Goal: Task Accomplishment & Management: Check status

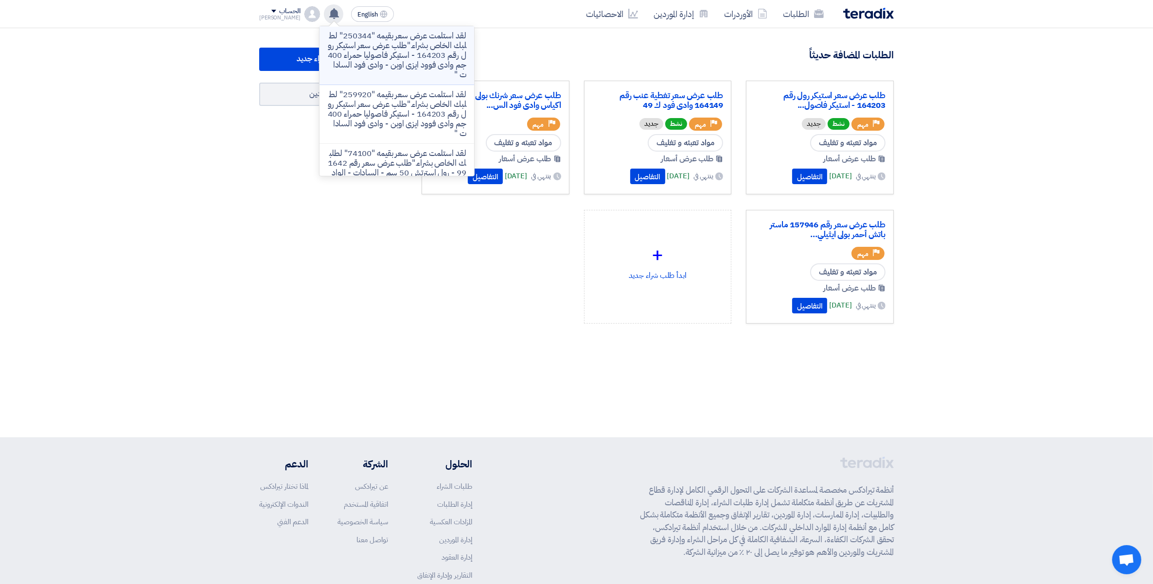
click at [414, 62] on p "لقد استلمت عرض سعر بقيمه "250344" لطلبك الخاص بشراء."طلب عرض سعر استيكر رول رقم…" at bounding box center [396, 55] width 139 height 49
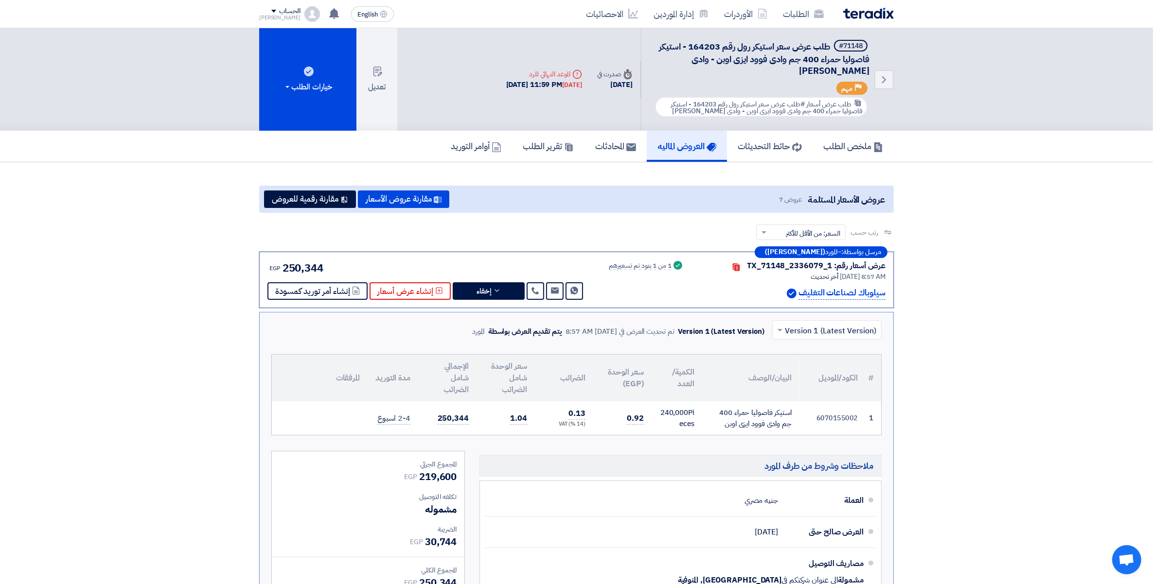
drag, startPoint x: 1005, startPoint y: 319, endPoint x: 999, endPoint y: 318, distance: 5.7
click at [1005, 319] on section "عروض الأسعار المستلمة عروض 7 مقارنة عروض الأسعار مقارنة رقمية للعروض رتب حسب رت…" at bounding box center [576, 571] width 1153 height 819
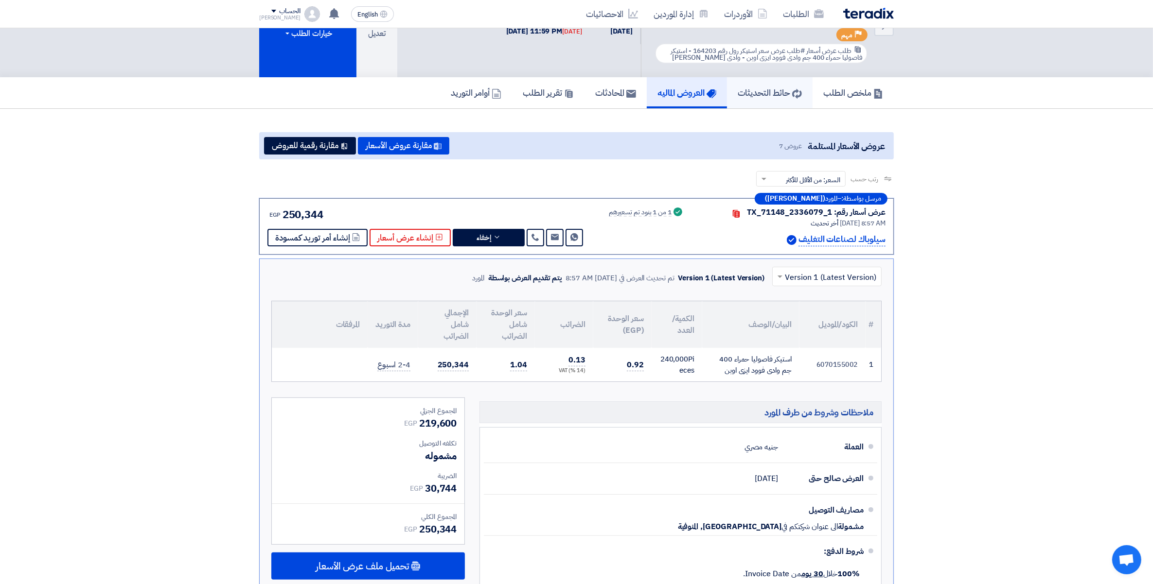
scroll to position [74, 0]
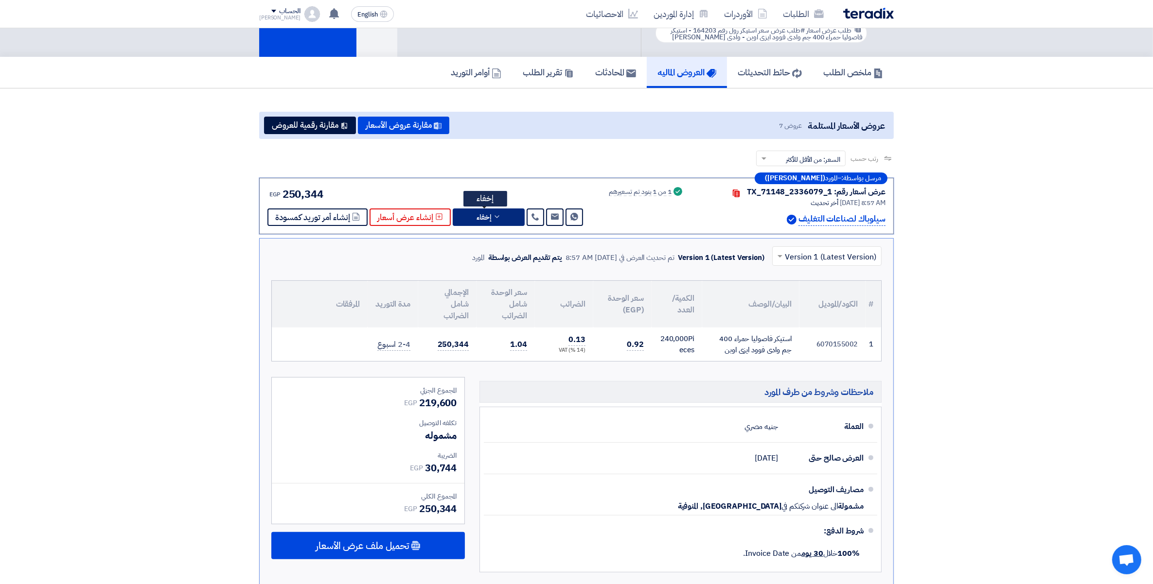
click at [510, 212] on button "إخفاء" at bounding box center [489, 218] width 72 height 18
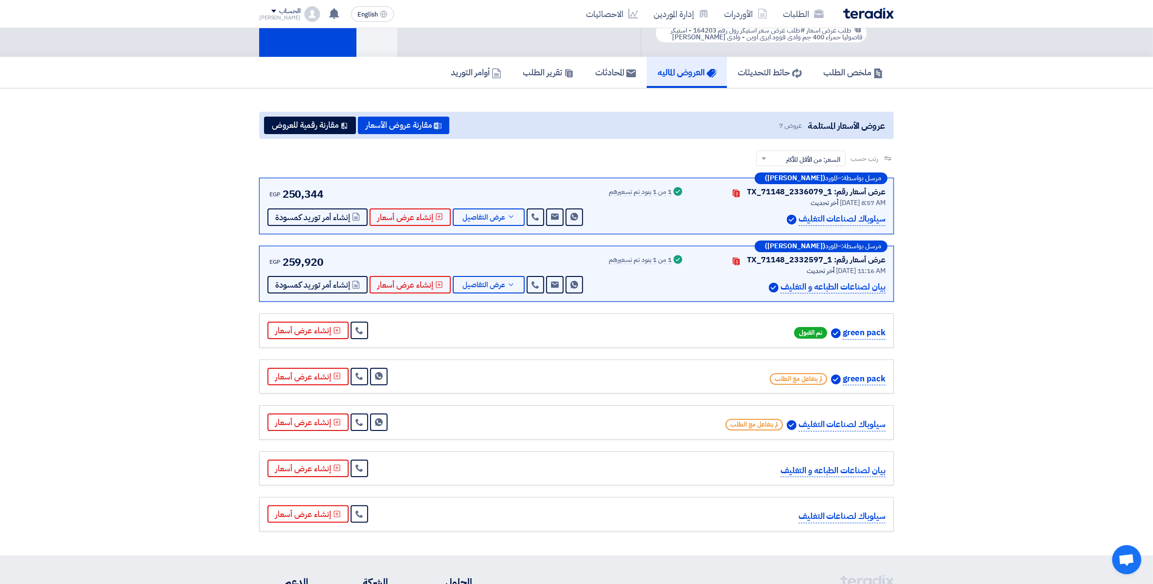
click at [958, 320] on section "عروض الأسعار المستلمة عروض 7 مقارنة عروض الأسعار مقارنة رقمية للعروض رتب حسب رت…" at bounding box center [576, 321] width 1153 height 467
click at [519, 209] on button "عرض التفاصيل" at bounding box center [489, 218] width 72 height 18
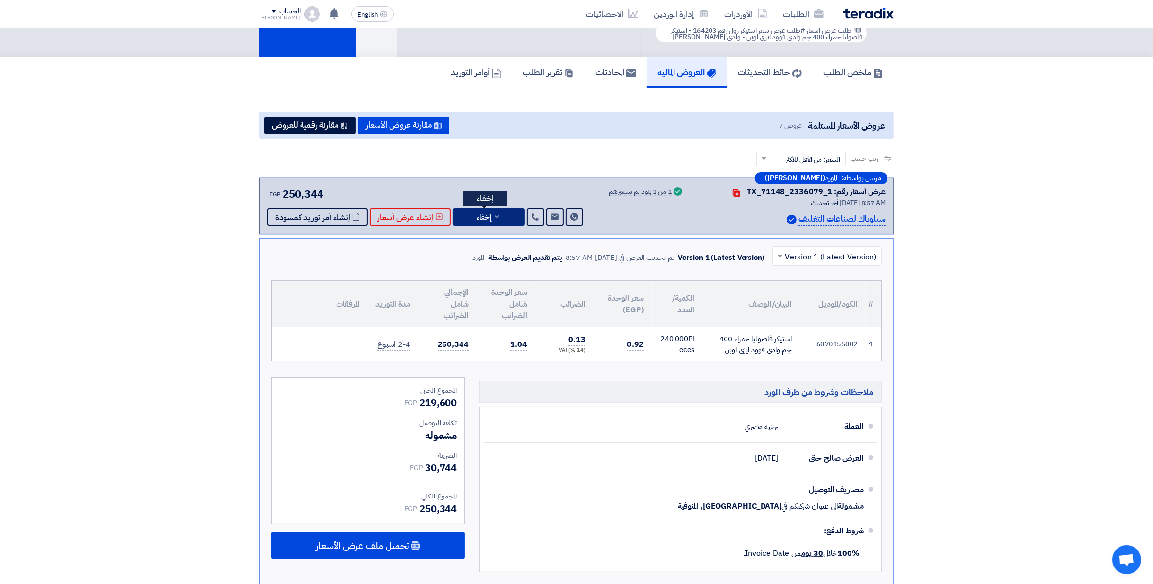
click at [500, 217] on button "إخفاء" at bounding box center [489, 218] width 72 height 18
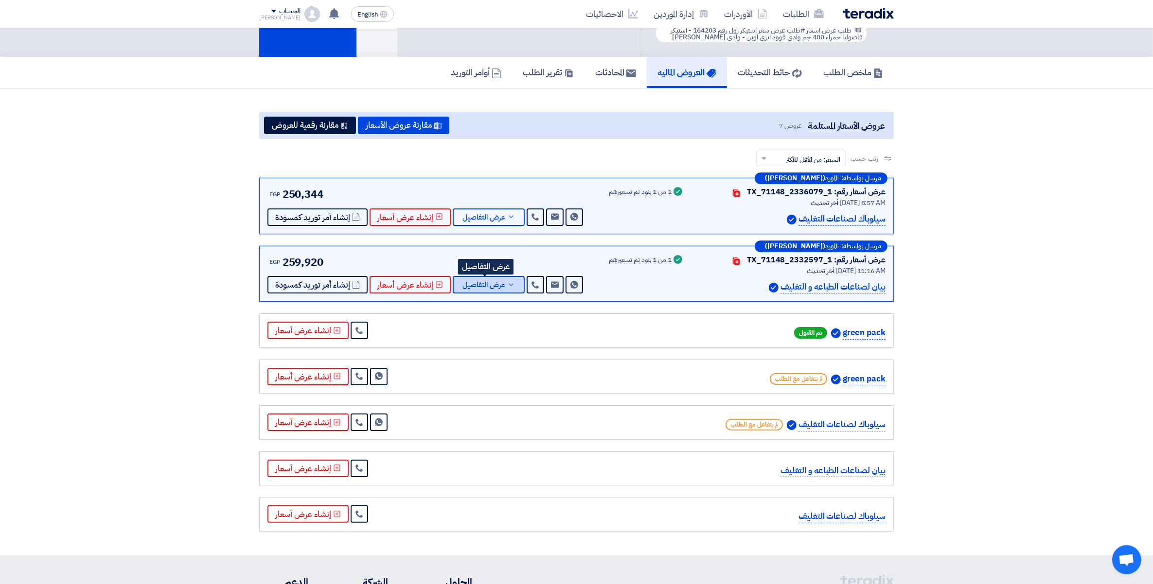
click at [507, 283] on icon at bounding box center [511, 285] width 8 height 8
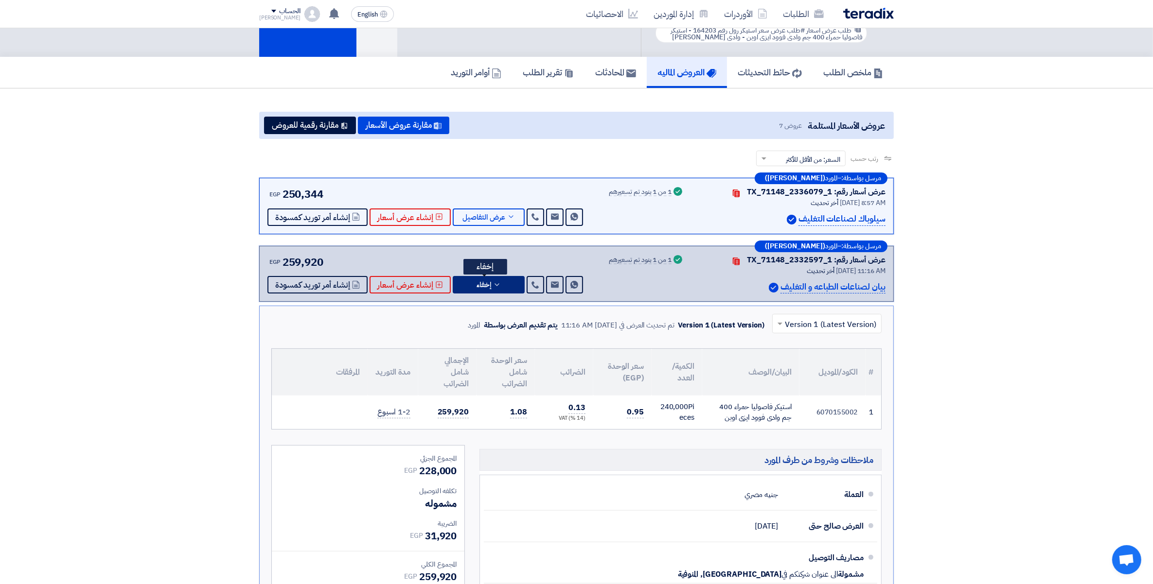
click at [503, 283] on button "إخفاء" at bounding box center [489, 285] width 72 height 18
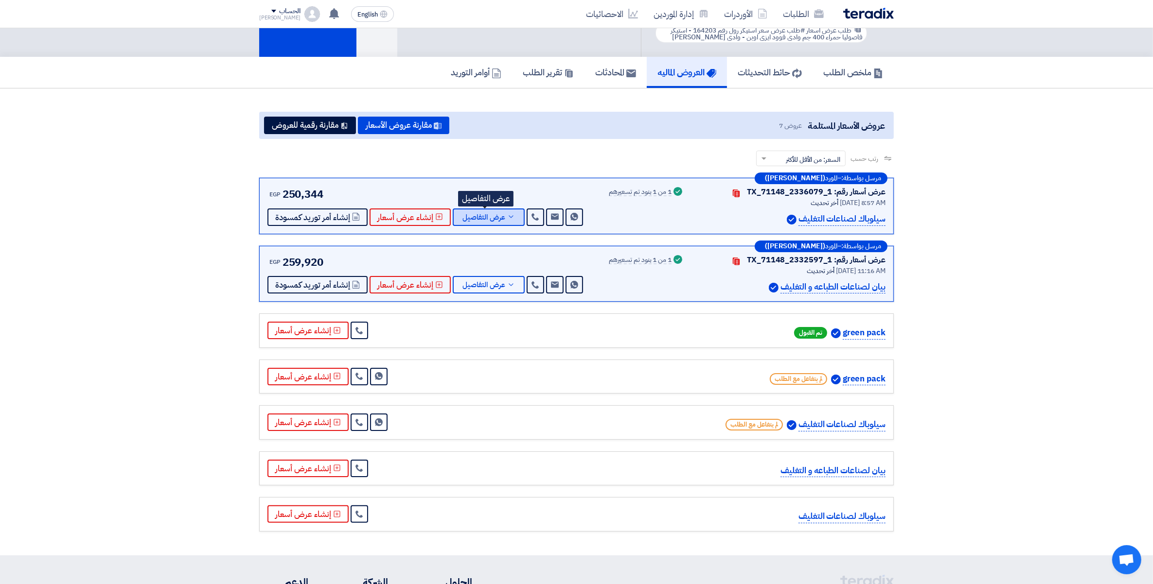
click at [502, 210] on button "عرض التفاصيل" at bounding box center [489, 218] width 72 height 18
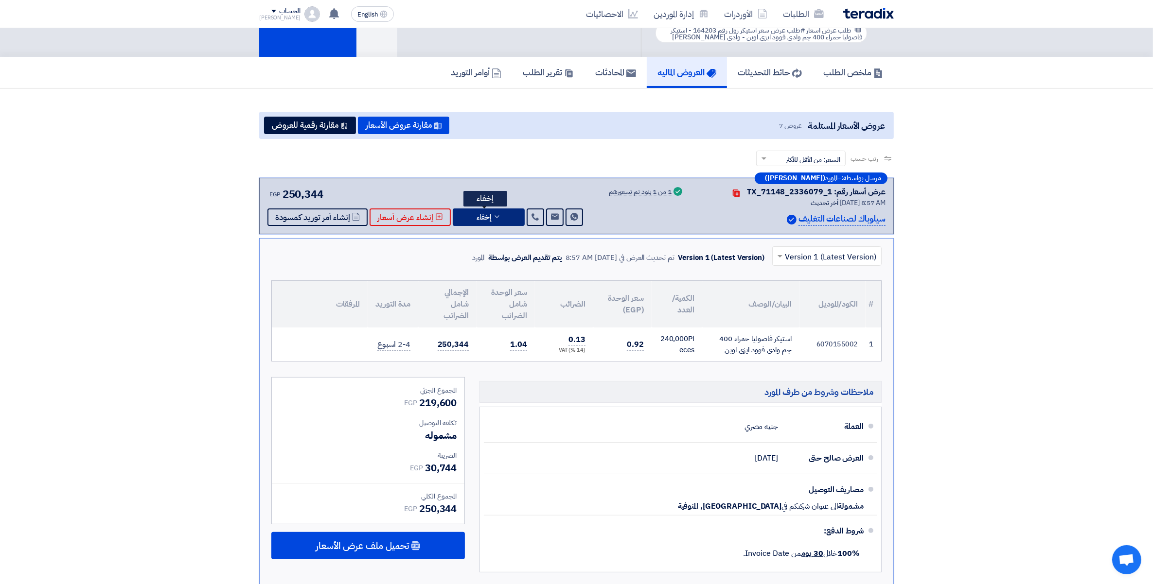
click at [502, 210] on button "إخفاء" at bounding box center [489, 218] width 72 height 18
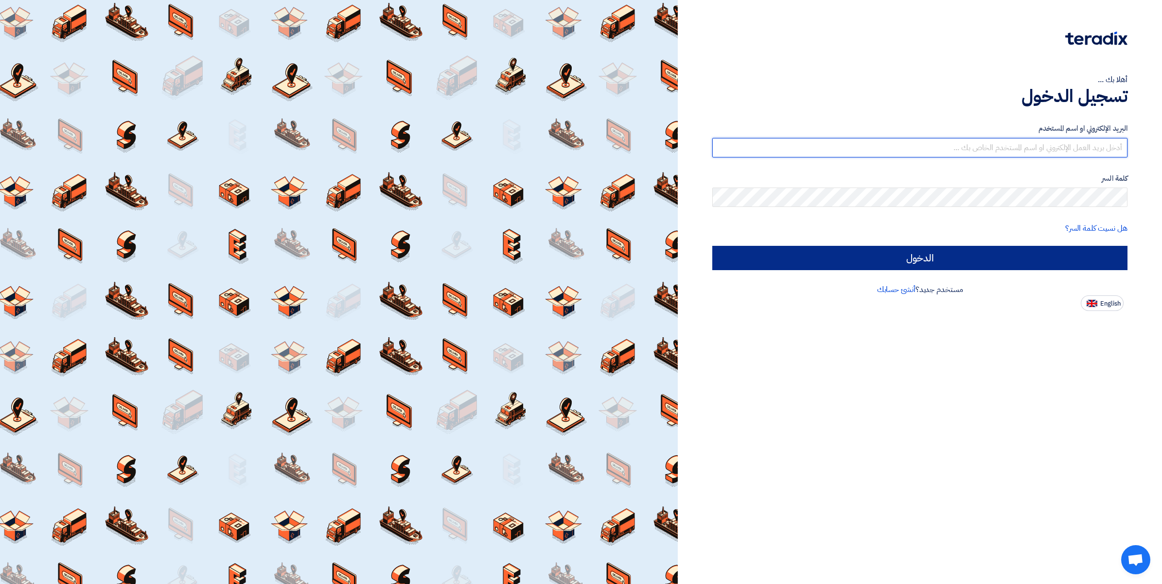
type input "ahmed.abdelnaby@wadigroup.com.eg"
click at [923, 253] on input "الدخول" at bounding box center [919, 258] width 415 height 24
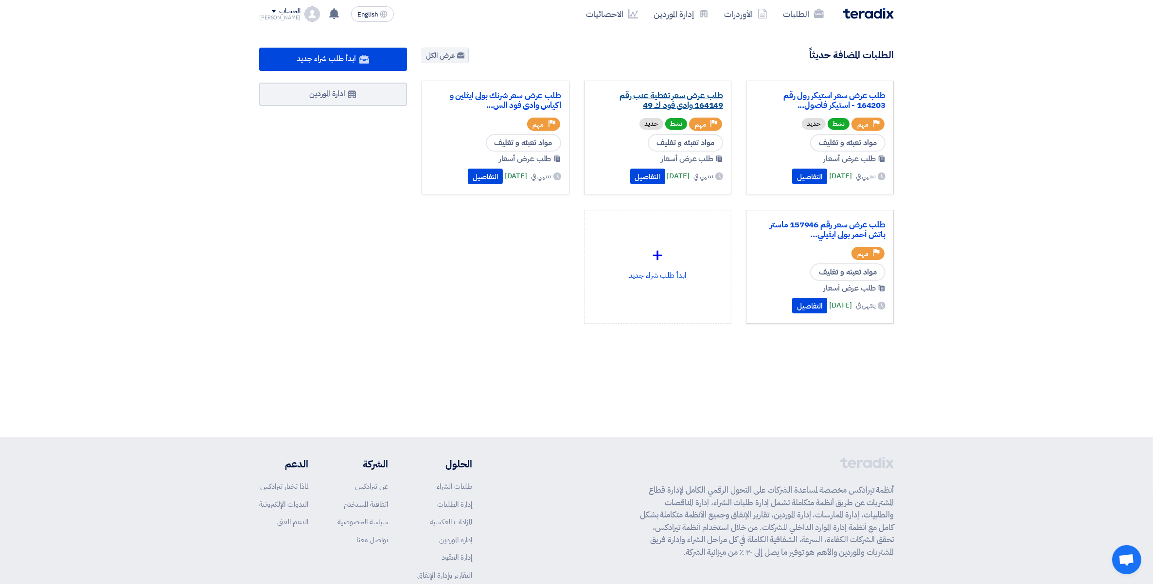
click at [692, 106] on link "طلب عرض سعر تغطية عنب رقم 164149 وادى فود ك 49" at bounding box center [657, 100] width 131 height 19
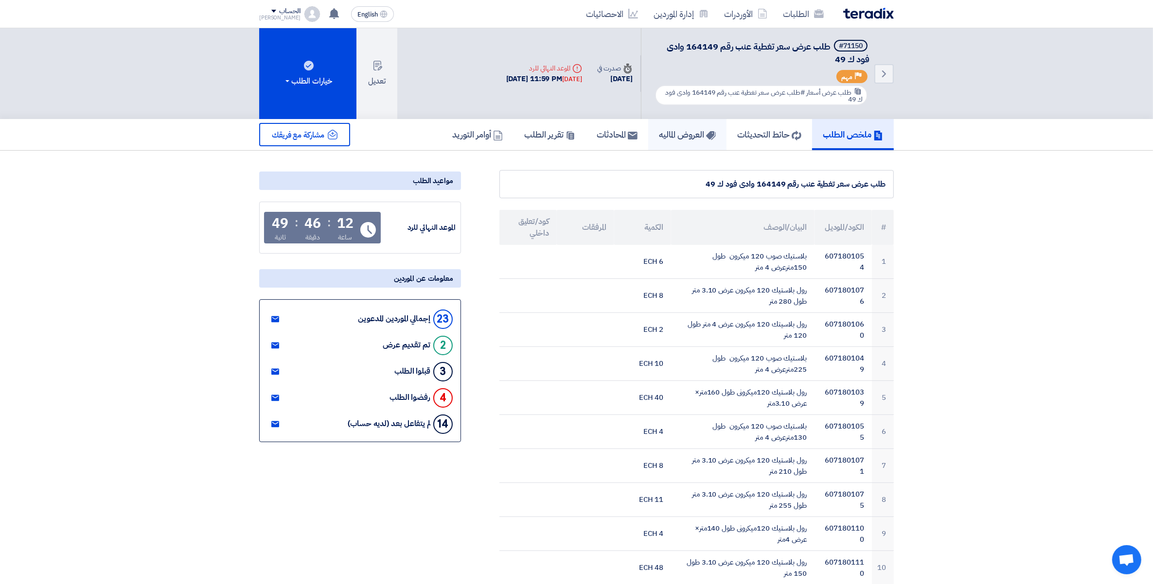
click at [689, 123] on link "العروض الماليه" at bounding box center [687, 134] width 78 height 31
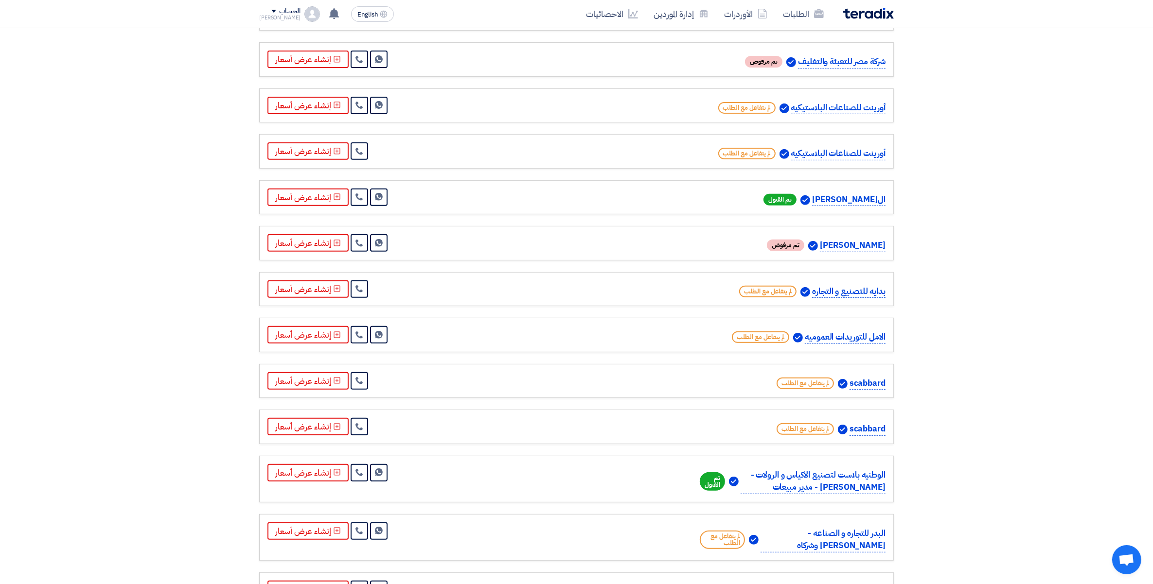
scroll to position [365, 0]
